Goal: Task Accomplishment & Management: Use online tool/utility

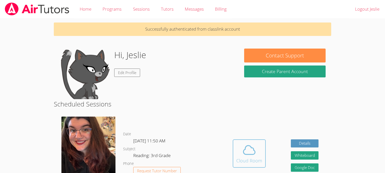
click at [244, 149] on icon at bounding box center [249, 150] width 12 height 9
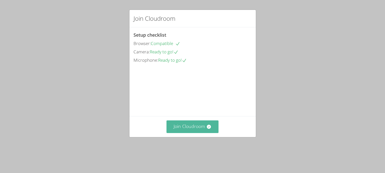
click at [213, 133] on button "Join Cloudroom" at bounding box center [192, 127] width 52 height 12
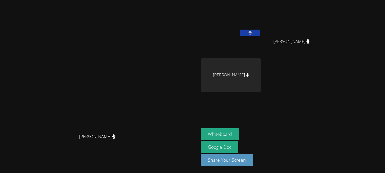
click at [325, 114] on aside "[PERSON_NAME] [PERSON_NAME] [PERSON_NAME] [PERSON_NAME] Whiteboard Google Doc S…" at bounding box center [261, 86] width 127 height 173
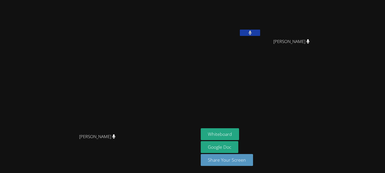
click at [137, 102] on video at bounding box center [99, 77] width 76 height 110
click at [239, 136] on button "Whiteboard" at bounding box center [220, 135] width 38 height 12
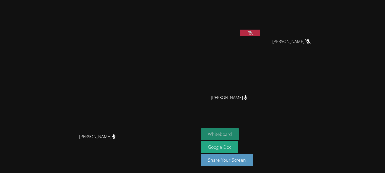
click at [239, 137] on button "Whiteboard" at bounding box center [220, 135] width 38 height 12
